Goal: Transaction & Acquisition: Purchase product/service

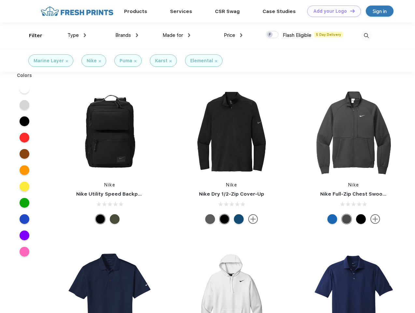
click at [332, 11] on link "Add your Logo Design Tool" at bounding box center [334, 11] width 54 height 11
click at [0, 0] on div "Design Tool" at bounding box center [0, 0] width 0 height 0
click at [349, 11] on link "Add your Logo Design Tool" at bounding box center [334, 11] width 54 height 11
click at [31, 35] on div "Filter" at bounding box center [35, 35] width 13 height 7
click at [77, 35] on span "Type" at bounding box center [72, 35] width 11 height 6
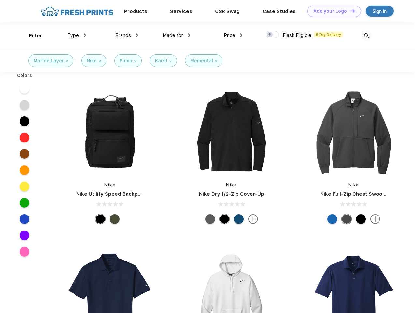
click at [127, 35] on span "Brands" at bounding box center [123, 35] width 16 height 6
click at [177, 35] on span "Made for" at bounding box center [173, 35] width 21 height 6
click at [233, 35] on span "Price" at bounding box center [229, 35] width 11 height 6
click at [272, 35] on div at bounding box center [272, 34] width 13 height 7
click at [270, 35] on input "checkbox" at bounding box center [268, 33] width 4 height 4
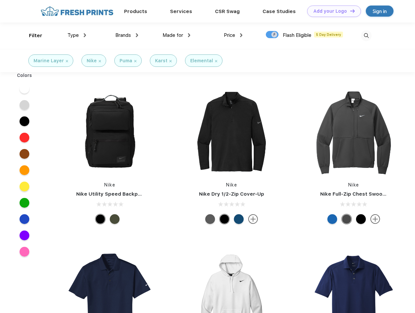
click at [366, 35] on img at bounding box center [366, 35] width 11 height 11
